Goal: Navigation & Orientation: Find specific page/section

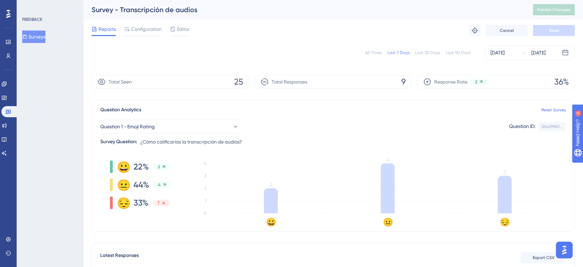
click at [383, 129] on div "Question 1 - Emoji Rating Question ID: 5d429960... Copy" at bounding box center [333, 127] width 466 height 14
click at [7, 127] on link at bounding box center [4, 125] width 6 height 11
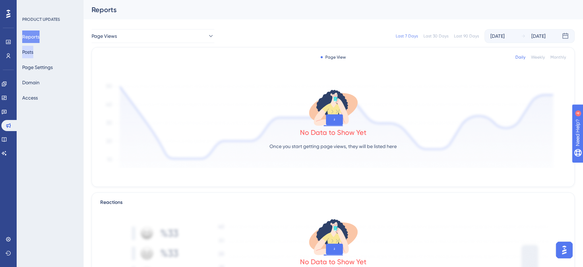
click at [33, 52] on button "Posts" at bounding box center [27, 52] width 11 height 12
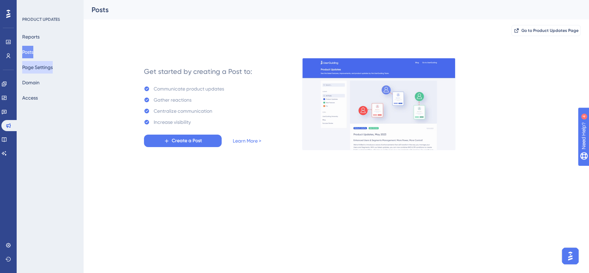
click at [42, 65] on button "Page Settings" at bounding box center [37, 67] width 31 height 12
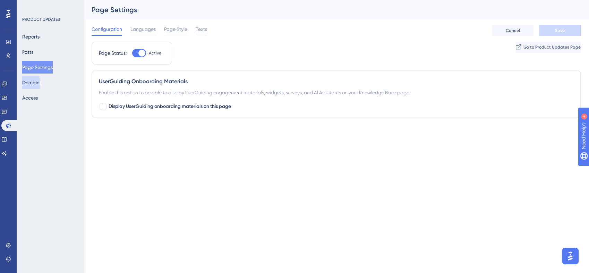
click at [38, 83] on button "Domain" at bounding box center [30, 82] width 17 height 12
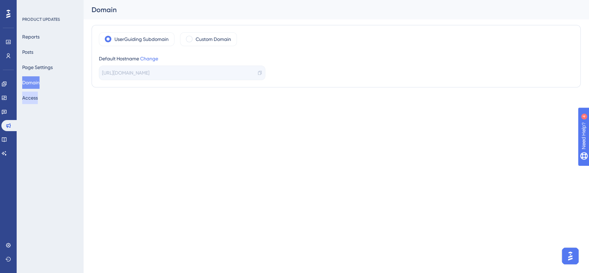
click at [34, 101] on button "Access" at bounding box center [30, 98] width 16 height 12
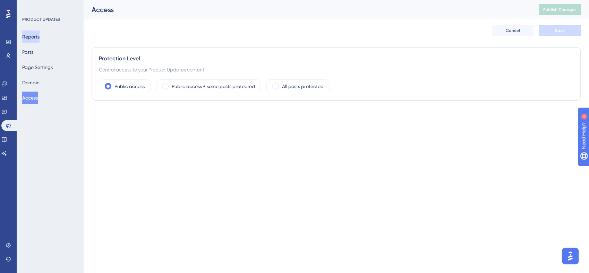
click at [35, 35] on button "Reports" at bounding box center [30, 37] width 17 height 12
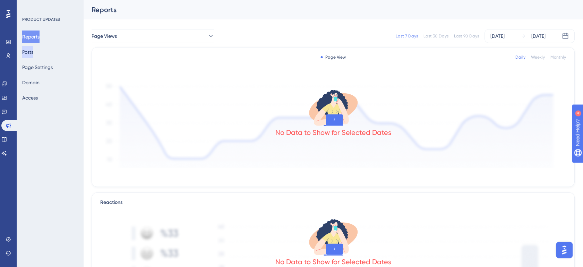
click at [33, 50] on button "Posts" at bounding box center [27, 52] width 11 height 12
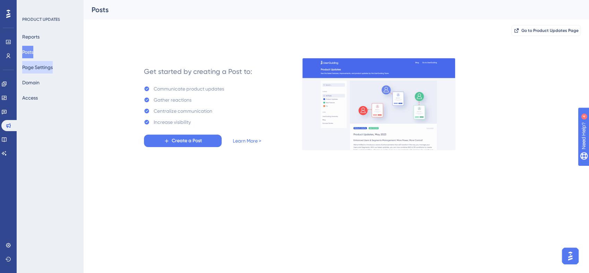
click at [44, 63] on button "Page Settings" at bounding box center [37, 67] width 31 height 12
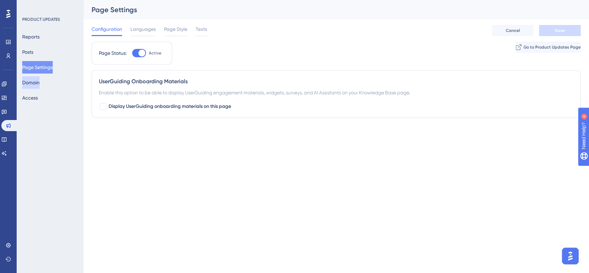
click at [40, 82] on button "Domain" at bounding box center [30, 82] width 17 height 12
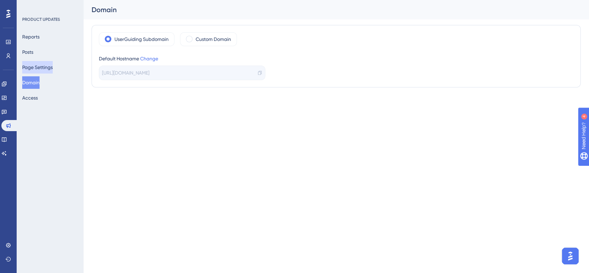
click at [44, 70] on button "Page Settings" at bounding box center [37, 67] width 31 height 12
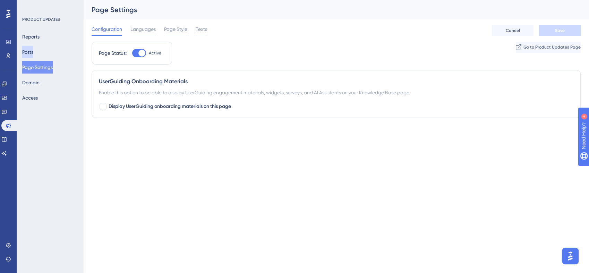
click at [33, 53] on button "Posts" at bounding box center [27, 52] width 11 height 12
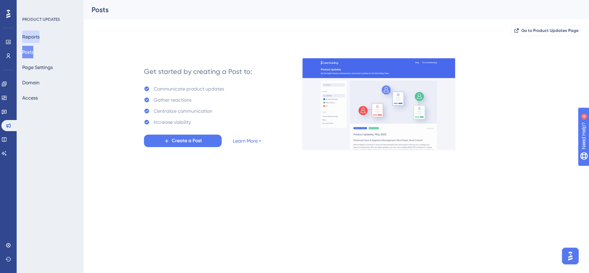
click at [36, 37] on button "Reports" at bounding box center [30, 37] width 17 height 12
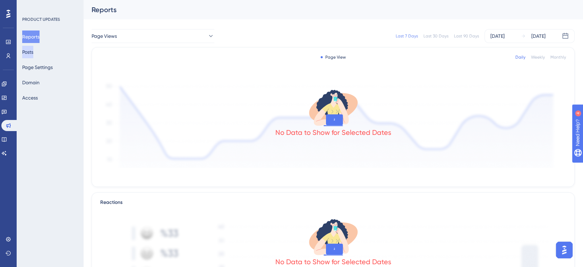
click at [33, 50] on button "Posts" at bounding box center [27, 52] width 11 height 12
